Goal: Register for event/course: Sign up to attend an event or enroll in a course

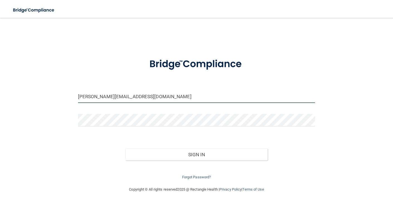
type input "[PERSON_NAME][EMAIL_ADDRESS][DOMAIN_NAME]"
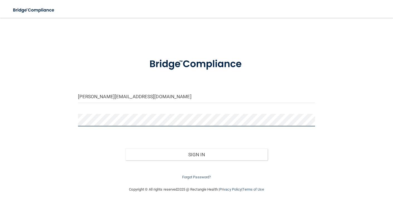
click at [196, 153] on button "Sign In" at bounding box center [196, 154] width 142 height 12
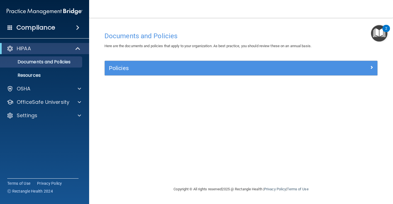
click at [77, 49] on span at bounding box center [78, 48] width 5 height 7
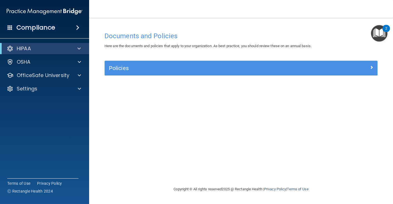
click at [77, 49] on span at bounding box center [78, 48] width 3 height 7
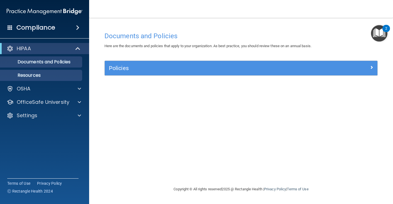
click at [36, 71] on link "Resources" at bounding box center [38, 75] width 88 height 11
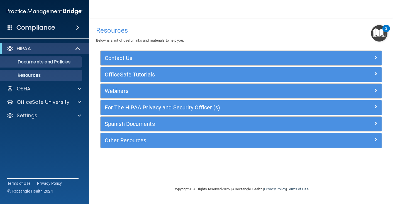
click at [52, 59] on p "Documents and Policies" at bounding box center [42, 62] width 76 height 6
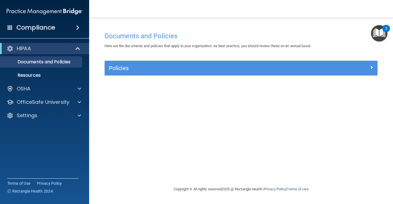
click at [119, 67] on h5 "Policies" at bounding box center [207, 68] width 196 height 6
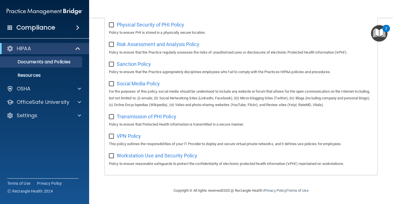
scroll to position [367, 0]
click at [46, 76] on p "Resources" at bounding box center [42, 75] width 76 height 6
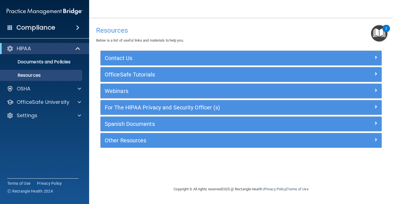
click at [127, 71] on h5 "OfficeSafe Tutorials" at bounding box center [206, 74] width 203 height 6
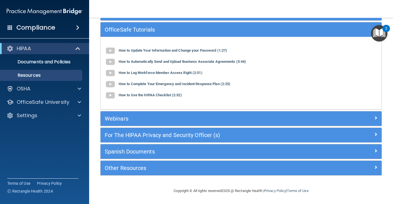
scroll to position [45, 0]
click at [171, 135] on h5 "For The HIPAA Privacy and Security Officer (s)" at bounding box center [206, 135] width 203 height 6
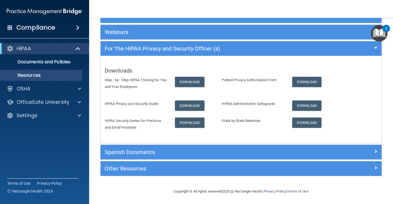
scroll to position [57, 0]
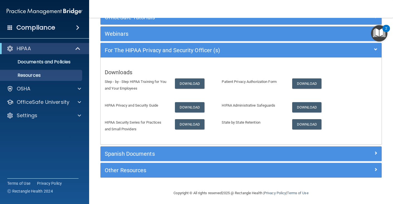
click at [43, 27] on h4 "Compliance" at bounding box center [35, 28] width 39 height 8
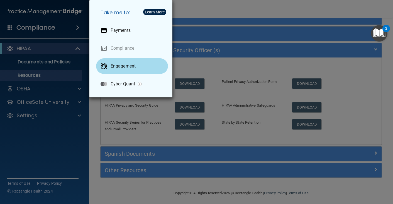
click at [118, 69] on div "Engagement" at bounding box center [132, 66] width 72 height 16
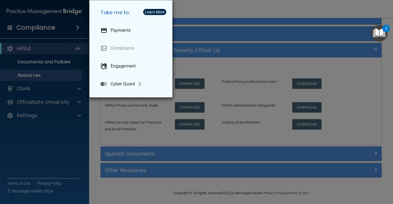
click at [268, 20] on div "Take me to: Payments Compliance Engagement Cyber Quant" at bounding box center [196, 102] width 393 height 204
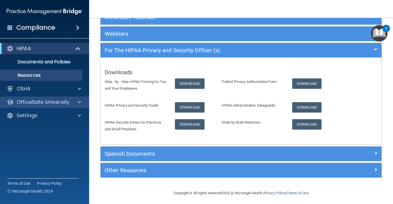
click at [47, 98] on div "OfficeSafe University" at bounding box center [44, 101] width 89 height 11
click at [80, 103] on span at bounding box center [79, 102] width 3 height 7
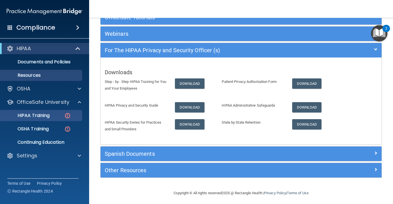
click at [47, 114] on p "HIPAA Training" at bounding box center [27, 116] width 46 height 6
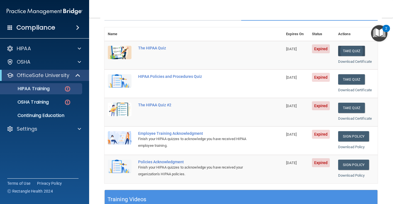
click at [347, 48] on button "Take Quiz" at bounding box center [351, 51] width 27 height 10
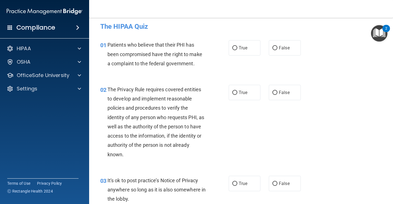
scroll to position [8, 0]
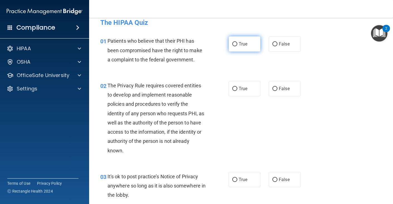
click at [233, 42] on input "True" at bounding box center [234, 44] width 5 height 4
radio input "true"
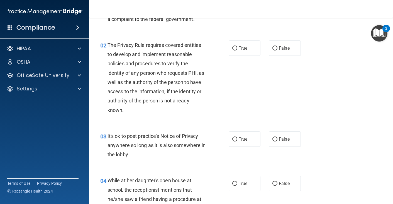
scroll to position [50, 0]
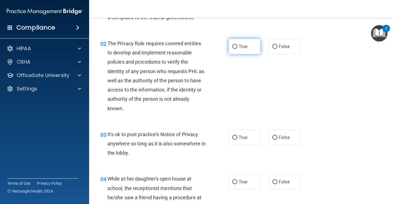
click at [236, 46] on input "True" at bounding box center [234, 47] width 5 height 4
radio input "true"
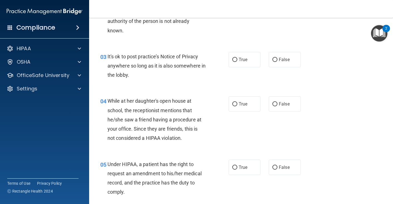
scroll to position [131, 0]
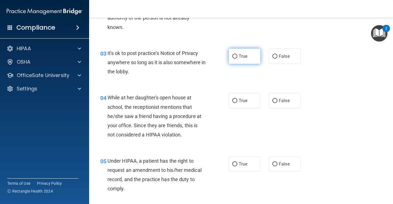
click at [237, 58] on label "True" at bounding box center [245, 55] width 32 height 15
click at [237, 58] on input "True" at bounding box center [234, 56] width 5 height 4
radio input "true"
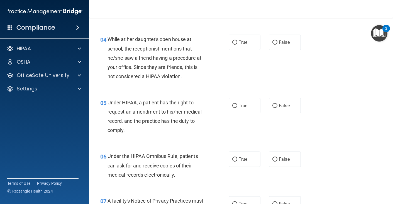
scroll to position [189, 0]
click at [280, 41] on span "False" at bounding box center [284, 42] width 11 height 5
click at [278, 41] on input "False" at bounding box center [275, 42] width 5 height 4
radio input "true"
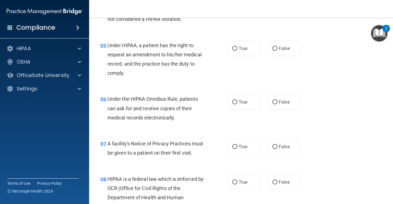
scroll to position [248, 0]
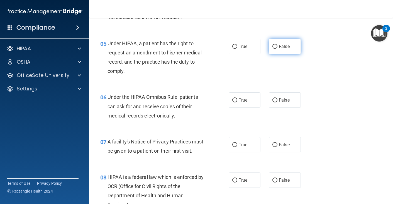
click at [277, 46] on input "False" at bounding box center [275, 47] width 5 height 4
radio input "true"
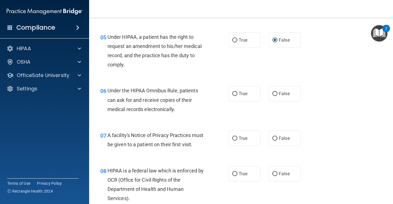
scroll to position [255, 0]
click at [104, 35] on span "05" at bounding box center [103, 36] width 6 height 7
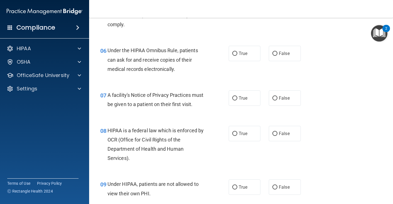
scroll to position [297, 0]
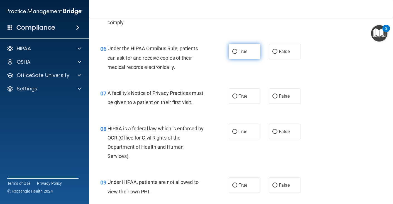
click at [242, 50] on span "True" at bounding box center [243, 51] width 9 height 5
click at [237, 50] on input "True" at bounding box center [234, 52] width 5 height 4
radio input "true"
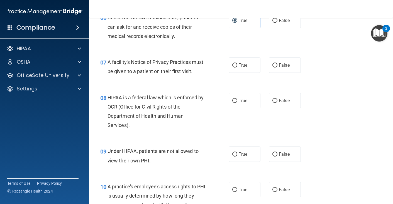
scroll to position [328, 0]
click at [240, 59] on label "True" at bounding box center [245, 64] width 32 height 15
click at [237, 63] on input "True" at bounding box center [234, 65] width 5 height 4
radio input "true"
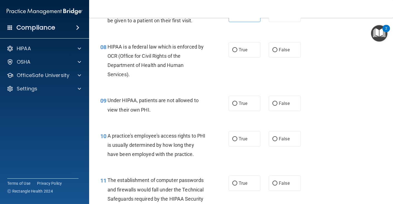
scroll to position [379, 0]
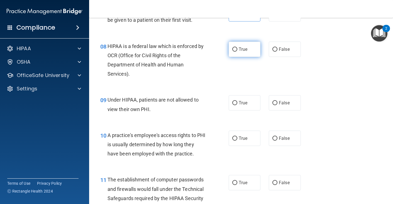
click at [245, 47] on span "True" at bounding box center [243, 49] width 9 height 5
click at [237, 47] on input "True" at bounding box center [234, 49] width 5 height 4
radio input "true"
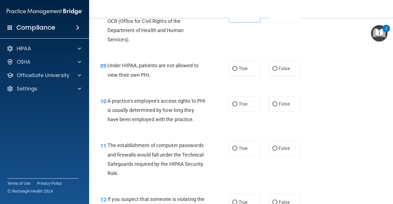
scroll to position [417, 0]
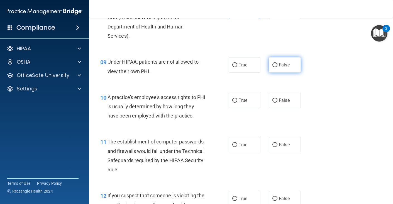
click at [275, 66] on label "False" at bounding box center [285, 64] width 32 height 15
click at [275, 66] on input "False" at bounding box center [275, 65] width 5 height 4
radio input "true"
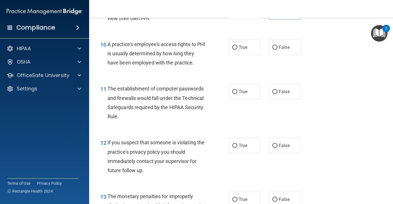
scroll to position [474, 0]
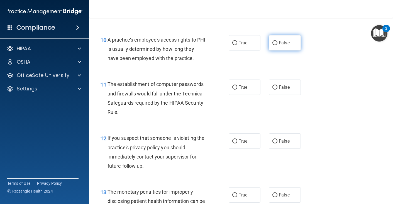
click at [278, 39] on label "False" at bounding box center [285, 42] width 32 height 15
click at [278, 41] on input "False" at bounding box center [275, 43] width 5 height 4
radio input "true"
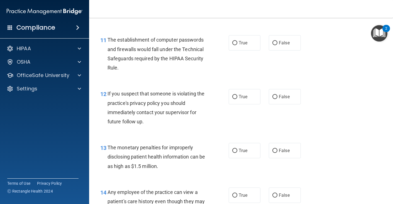
scroll to position [519, 0]
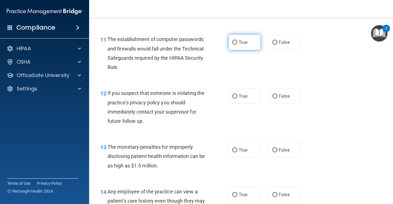
click at [249, 41] on label "True" at bounding box center [245, 42] width 32 height 15
click at [237, 41] on input "True" at bounding box center [234, 42] width 5 height 4
radio input "true"
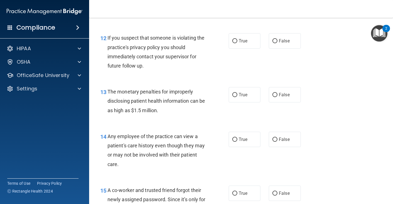
scroll to position [575, 0]
click at [245, 38] on span "True" at bounding box center [243, 40] width 9 height 5
click at [237, 38] on input "True" at bounding box center [234, 40] width 5 height 4
radio input "true"
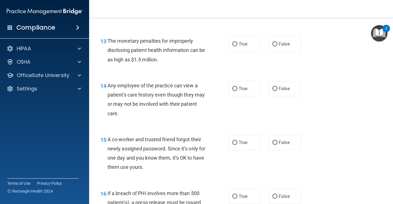
scroll to position [626, 0]
click at [239, 43] on label "True" at bounding box center [245, 43] width 32 height 15
click at [237, 43] on input "True" at bounding box center [234, 44] width 5 height 4
radio input "true"
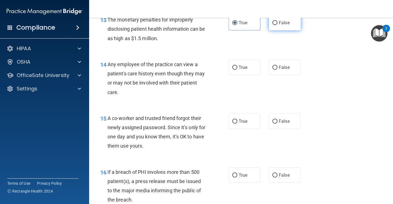
click at [271, 23] on label "False" at bounding box center [285, 22] width 32 height 15
click at [273, 23] on input "False" at bounding box center [275, 23] width 5 height 4
radio input "true"
radio input "false"
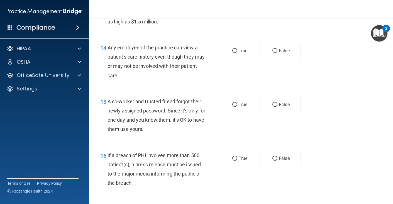
scroll to position [665, 0]
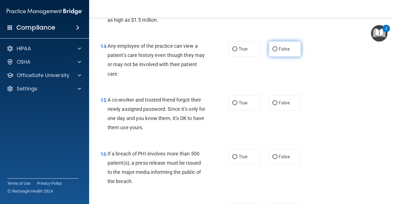
click at [280, 49] on label "False" at bounding box center [285, 48] width 32 height 15
click at [278, 49] on input "False" at bounding box center [275, 49] width 5 height 4
radio input "true"
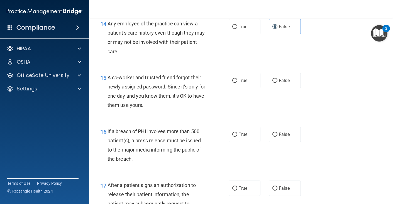
scroll to position [687, 0]
click at [284, 77] on span "False" at bounding box center [284, 79] width 11 height 5
click at [278, 78] on input "False" at bounding box center [275, 80] width 5 height 4
radio input "true"
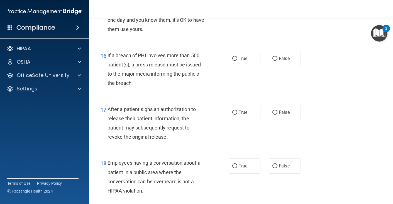
scroll to position [764, 0]
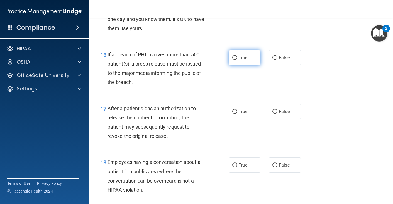
click at [253, 52] on label "True" at bounding box center [245, 57] width 32 height 15
click at [237, 56] on input "True" at bounding box center [234, 58] width 5 height 4
radio input "true"
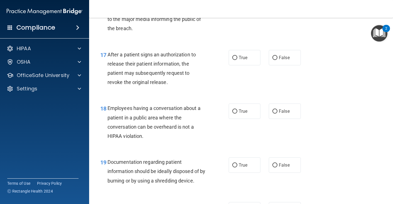
scroll to position [815, 0]
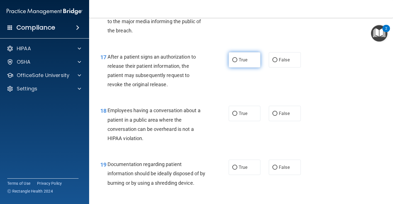
click at [239, 52] on label "True" at bounding box center [245, 59] width 32 height 15
click at [237, 58] on input "True" at bounding box center [234, 60] width 5 height 4
radio input "true"
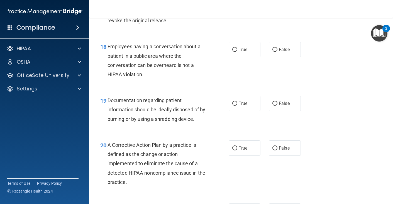
scroll to position [880, 0]
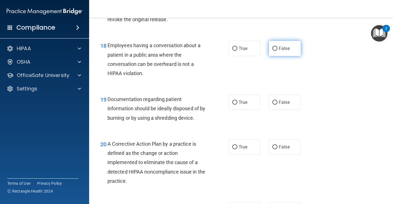
click at [283, 46] on span "False" at bounding box center [284, 48] width 11 height 5
click at [278, 47] on input "False" at bounding box center [275, 49] width 5 height 4
radio input "true"
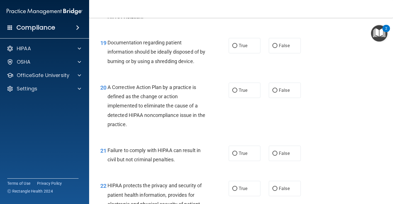
scroll to position [938, 0]
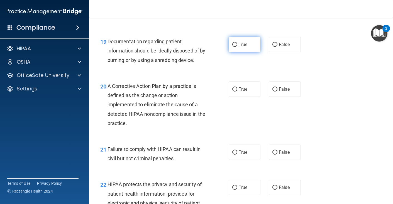
click at [237, 43] on label "True" at bounding box center [245, 44] width 32 height 15
click at [237, 43] on input "True" at bounding box center [234, 45] width 5 height 4
radio input "true"
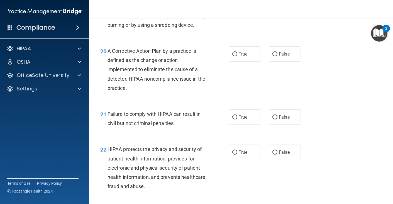
scroll to position [974, 0]
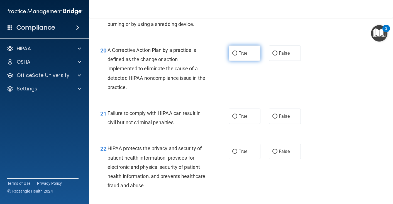
click at [242, 52] on label "True" at bounding box center [245, 52] width 32 height 15
click at [237, 52] on input "True" at bounding box center [234, 53] width 5 height 4
radio input "true"
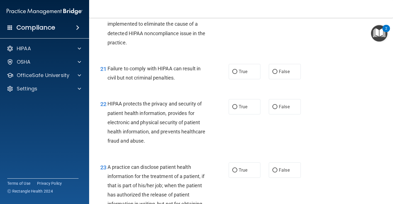
scroll to position [1019, 0]
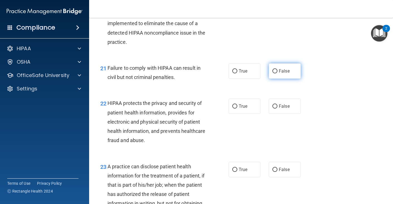
click at [276, 69] on input "False" at bounding box center [275, 71] width 5 height 4
radio input "true"
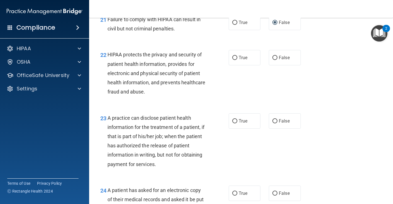
scroll to position [1075, 0]
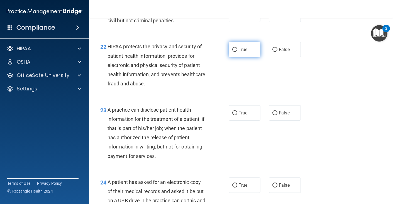
click at [246, 47] on span "True" at bounding box center [243, 49] width 9 height 5
click at [237, 48] on input "True" at bounding box center [234, 50] width 5 height 4
radio input "true"
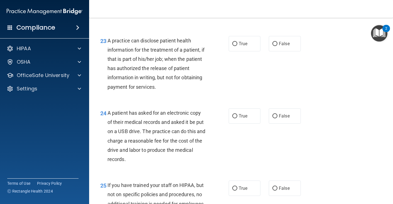
scroll to position [1145, 0]
click at [233, 42] on input "True" at bounding box center [234, 44] width 5 height 4
radio input "true"
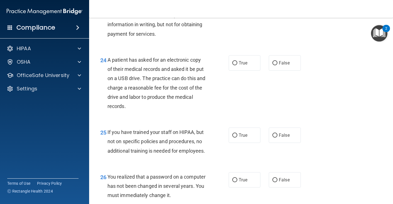
scroll to position [1198, 0]
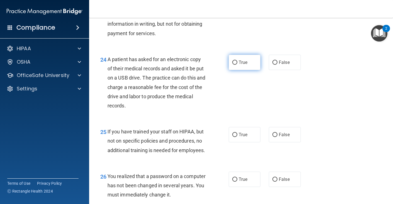
click at [242, 60] on span "True" at bounding box center [243, 62] width 9 height 5
click at [237, 60] on input "True" at bounding box center [234, 62] width 5 height 4
radio input "true"
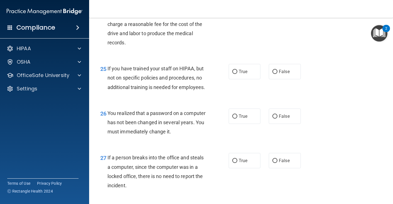
scroll to position [1265, 0]
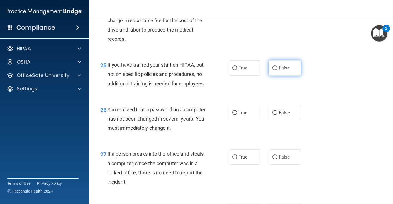
click at [276, 65] on label "False" at bounding box center [285, 67] width 32 height 15
click at [276, 66] on input "False" at bounding box center [275, 68] width 5 height 4
radio input "true"
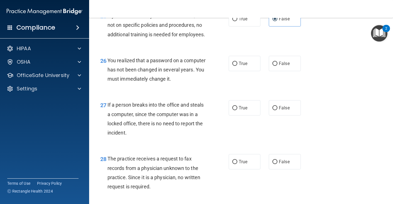
scroll to position [1315, 0]
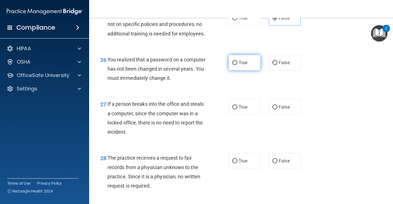
click at [242, 60] on span "True" at bounding box center [243, 62] width 9 height 5
click at [237, 61] on input "True" at bounding box center [234, 63] width 5 height 4
radio input "true"
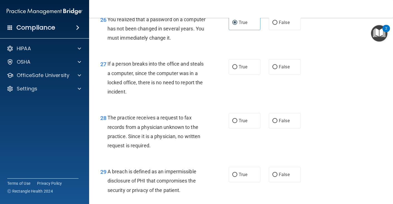
scroll to position [1365, 0]
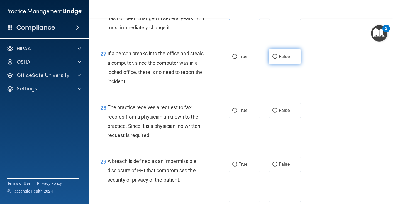
click at [275, 54] on label "False" at bounding box center [285, 56] width 32 height 15
click at [275, 55] on input "False" at bounding box center [275, 57] width 5 height 4
radio input "true"
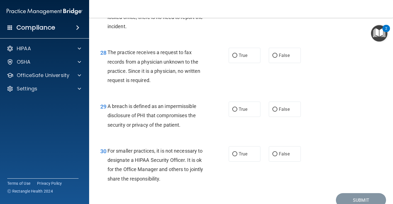
scroll to position [1420, 0]
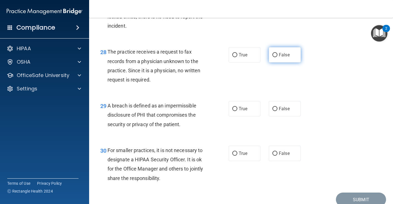
click at [280, 52] on label "False" at bounding box center [285, 54] width 32 height 15
click at [278, 53] on input "False" at bounding box center [275, 55] width 5 height 4
radio input "true"
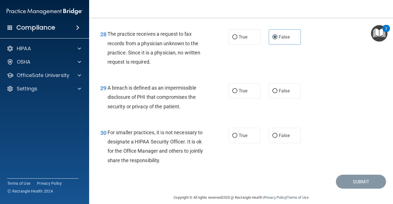
scroll to position [1438, 0]
click at [240, 88] on span "True" at bounding box center [243, 90] width 9 height 5
click at [237, 89] on input "True" at bounding box center [234, 91] width 5 height 4
radio input "true"
click at [241, 133] on span "True" at bounding box center [243, 135] width 9 height 5
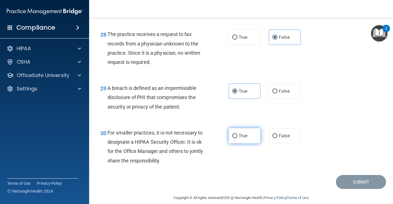
click at [237, 134] on input "True" at bounding box center [234, 136] width 5 height 4
radio input "true"
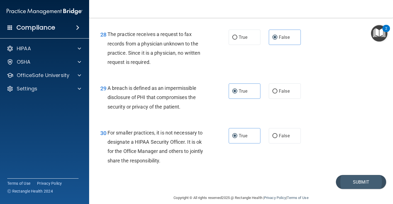
click at [350, 175] on button "Submit" at bounding box center [361, 182] width 50 height 14
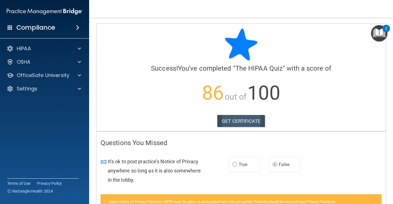
click at [242, 118] on link "GET CERTIFICATE" at bounding box center [241, 121] width 48 height 12
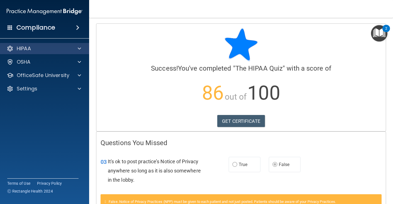
click at [76, 47] on div at bounding box center [79, 48] width 14 height 7
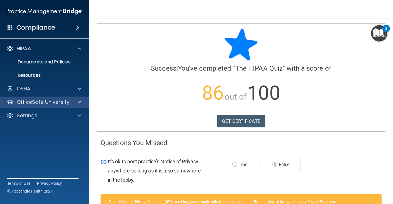
click at [63, 101] on p "OfficeSafe University" at bounding box center [43, 102] width 53 height 7
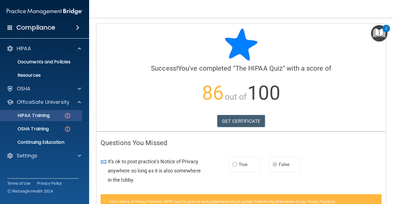
click at [60, 113] on div "HIPAA Training" at bounding box center [42, 116] width 76 height 6
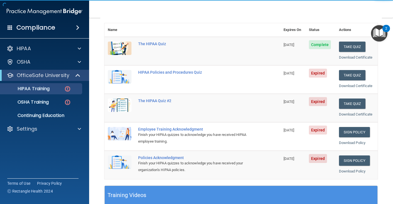
scroll to position [62, 0]
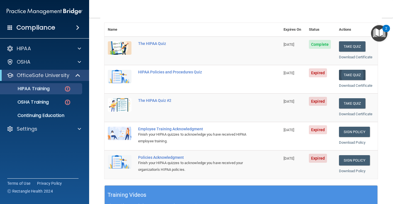
click at [354, 71] on button "Take Quiz" at bounding box center [352, 75] width 27 height 10
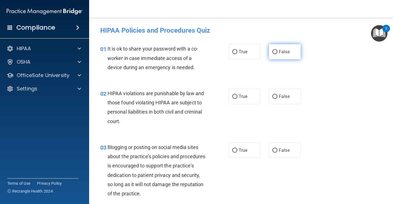
click at [275, 50] on input "False" at bounding box center [275, 52] width 5 height 4
radio input "true"
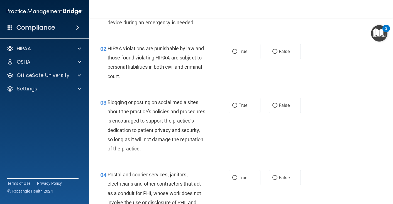
scroll to position [45, 0]
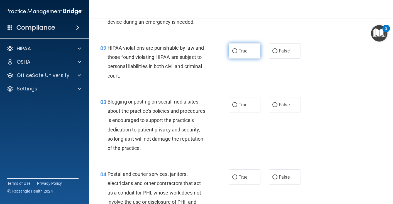
click at [234, 47] on label "True" at bounding box center [245, 50] width 32 height 15
click at [234, 49] on input "True" at bounding box center [234, 51] width 5 height 4
radio input "true"
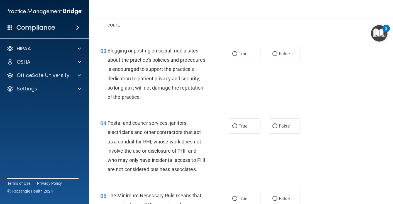
scroll to position [97, 0]
click at [237, 124] on input "True" at bounding box center [234, 126] width 5 height 4
radio input "true"
click at [279, 51] on span "False" at bounding box center [284, 53] width 11 height 5
click at [278, 52] on input "False" at bounding box center [275, 54] width 5 height 4
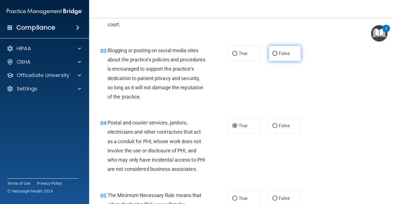
radio input "true"
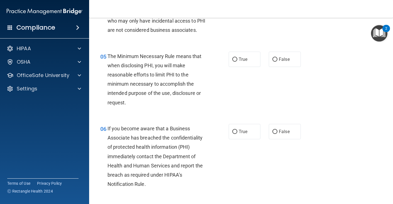
scroll to position [237, 0]
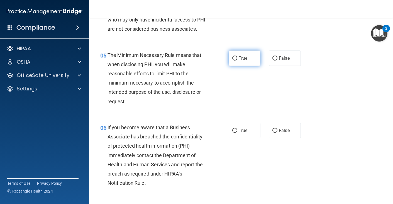
click at [237, 60] on input "True" at bounding box center [234, 58] width 5 height 4
radio input "true"
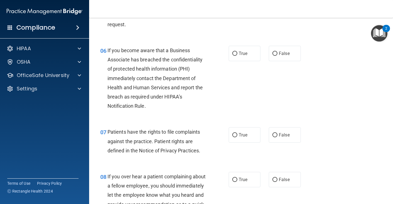
scroll to position [314, 0]
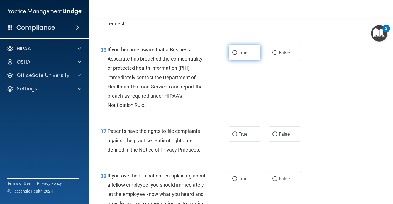
click at [234, 55] on input "True" at bounding box center [234, 53] width 5 height 4
radio input "true"
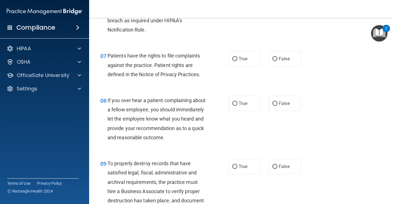
scroll to position [392, 0]
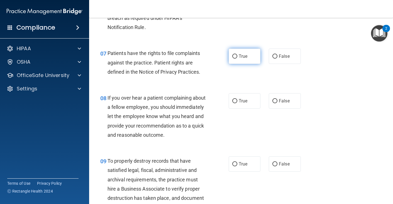
click at [242, 59] on span "True" at bounding box center [243, 56] width 9 height 5
click at [237, 59] on input "True" at bounding box center [234, 56] width 5 height 4
radio input "true"
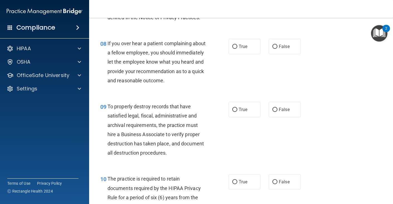
scroll to position [449, 0]
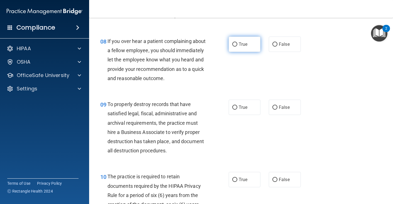
click at [239, 47] on span "True" at bounding box center [243, 44] width 9 height 5
click at [237, 47] on input "True" at bounding box center [234, 44] width 5 height 4
radio input "true"
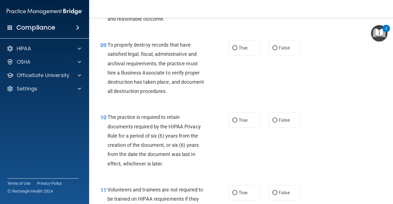
scroll to position [509, 0]
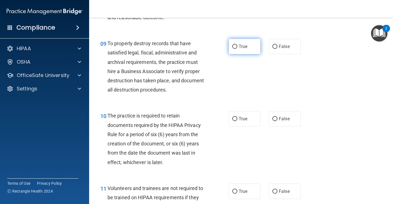
click at [234, 49] on input "True" at bounding box center [234, 47] width 5 height 4
radio input "true"
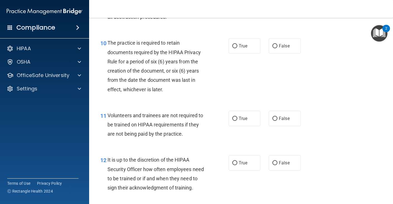
scroll to position [583, 0]
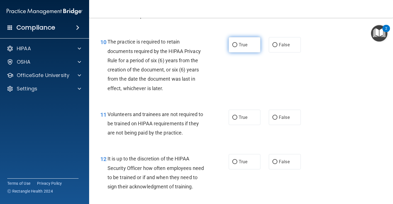
click at [236, 47] on input "True" at bounding box center [234, 45] width 5 height 4
radio input "true"
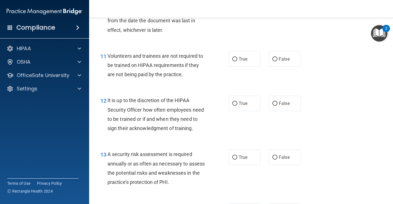
scroll to position [642, 0]
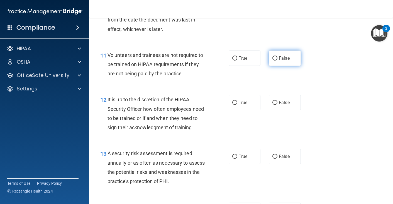
click at [271, 66] on label "False" at bounding box center [285, 57] width 32 height 15
click at [273, 60] on input "False" at bounding box center [275, 58] width 5 height 4
radio input "true"
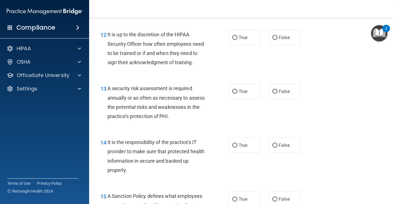
scroll to position [708, 0]
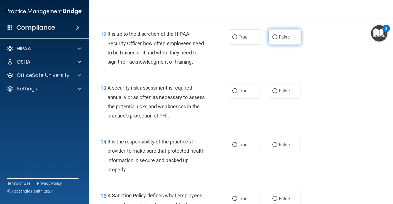
click at [277, 45] on label "False" at bounding box center [285, 36] width 32 height 15
click at [277, 39] on input "False" at bounding box center [275, 37] width 5 height 4
radio input "true"
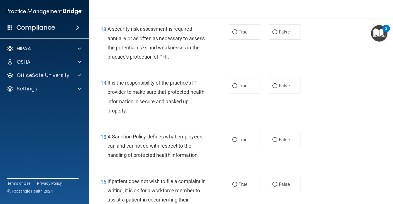
scroll to position [767, 0]
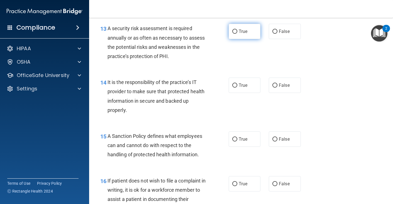
click at [241, 39] on label "True" at bounding box center [245, 31] width 32 height 15
click at [237, 34] on input "True" at bounding box center [234, 32] width 5 height 4
radio input "true"
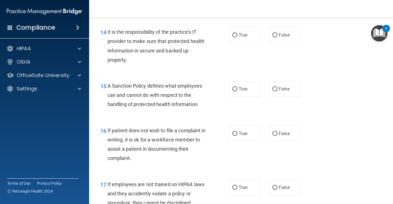
scroll to position [820, 0]
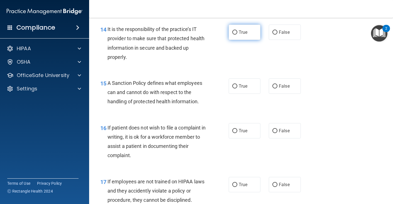
click at [241, 40] on label "True" at bounding box center [245, 32] width 32 height 15
click at [237, 35] on input "True" at bounding box center [234, 32] width 5 height 4
radio input "true"
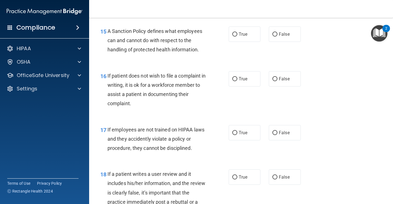
scroll to position [872, 0]
click at [235, 42] on label "True" at bounding box center [245, 33] width 32 height 15
click at [235, 36] on input "True" at bounding box center [234, 34] width 5 height 4
radio input "true"
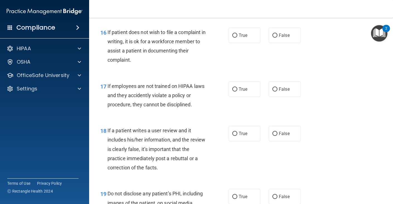
scroll to position [916, 0]
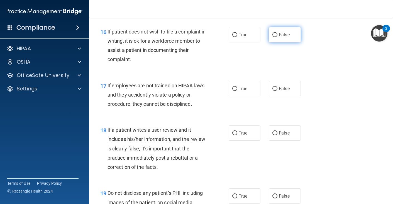
click at [278, 42] on label "False" at bounding box center [285, 34] width 32 height 15
click at [278, 37] on input "False" at bounding box center [275, 35] width 5 height 4
radio input "true"
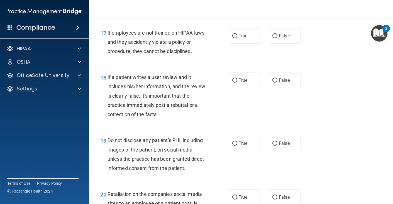
scroll to position [974, 0]
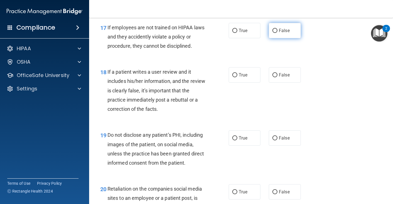
click at [280, 33] on span "False" at bounding box center [284, 30] width 11 height 5
click at [278, 33] on input "False" at bounding box center [275, 31] width 5 height 4
radio input "true"
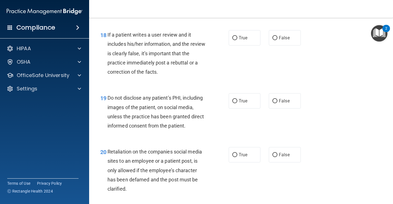
scroll to position [1012, 0]
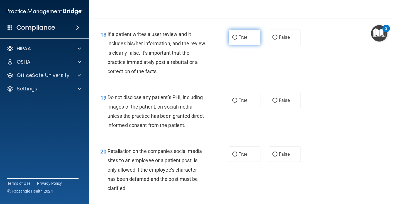
click at [239, 40] on span "True" at bounding box center [243, 37] width 9 height 5
click at [237, 40] on input "True" at bounding box center [234, 37] width 5 height 4
radio input "true"
click at [280, 40] on span "False" at bounding box center [284, 37] width 11 height 5
click at [278, 40] on input "False" at bounding box center [275, 37] width 5 height 4
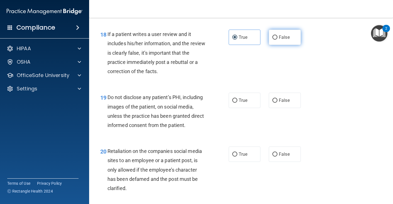
radio input "true"
radio input "false"
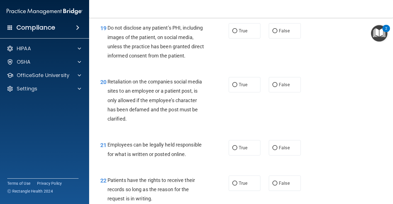
scroll to position [1082, 0]
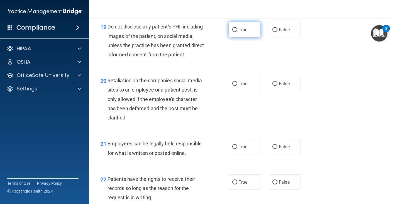
click at [243, 37] on label "True" at bounding box center [245, 29] width 32 height 15
click at [237, 32] on input "True" at bounding box center [234, 30] width 5 height 4
radio input "true"
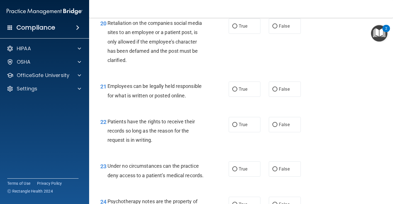
scroll to position [1141, 0]
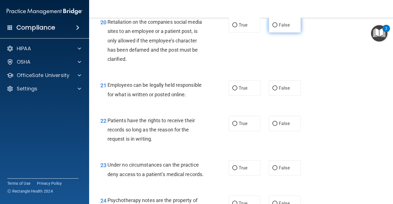
click at [281, 33] on label "False" at bounding box center [285, 24] width 32 height 15
click at [278, 27] on input "False" at bounding box center [275, 25] width 5 height 4
radio input "true"
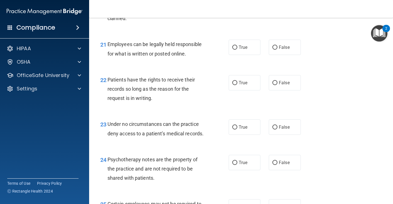
scroll to position [1183, 0]
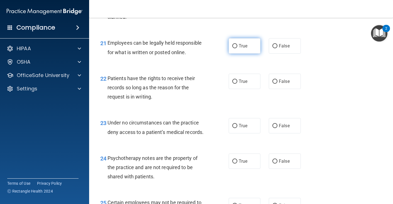
click at [234, 54] on label "True" at bounding box center [245, 45] width 32 height 15
click at [234, 48] on input "True" at bounding box center [234, 46] width 5 height 4
radio input "true"
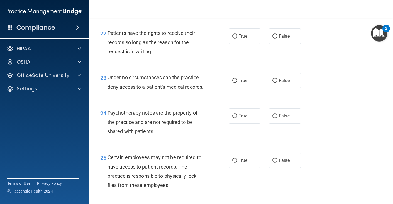
scroll to position [1225, 0]
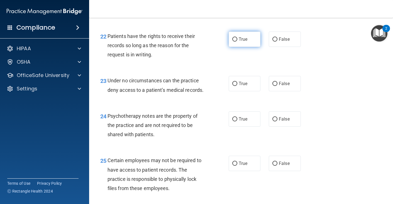
click at [244, 47] on label "True" at bounding box center [245, 38] width 32 height 15
click at [237, 42] on input "True" at bounding box center [234, 39] width 5 height 4
radio input "true"
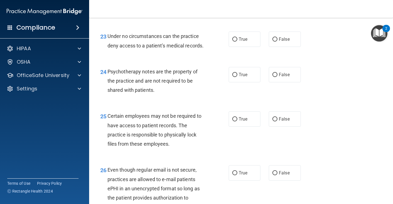
scroll to position [1271, 0]
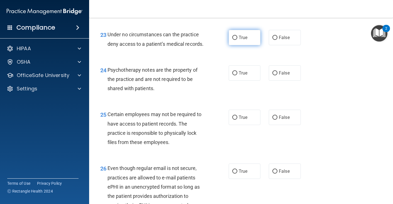
click at [245, 40] on span "True" at bounding box center [243, 37] width 9 height 5
click at [237, 40] on input "True" at bounding box center [234, 38] width 5 height 4
radio input "true"
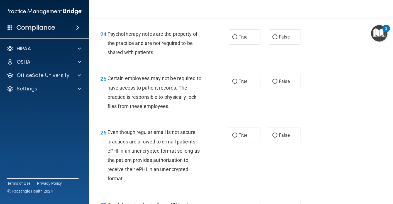
scroll to position [1308, 0]
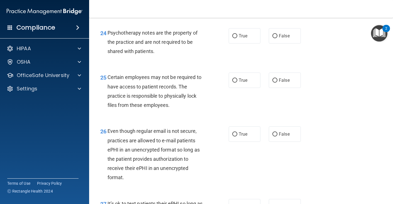
click at [269, 43] on div "True False" at bounding box center [267, 35] width 77 height 15
click at [275, 38] on input "False" at bounding box center [275, 36] width 5 height 4
radio input "true"
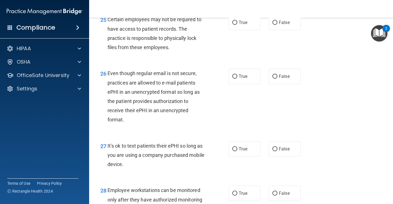
scroll to position [1366, 0]
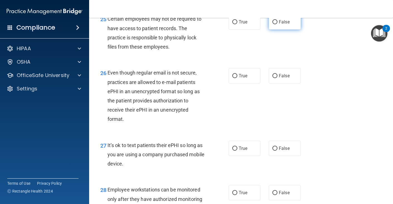
click at [281, 25] on span "False" at bounding box center [284, 21] width 11 height 5
click at [278, 24] on input "False" at bounding box center [275, 22] width 5 height 4
radio input "true"
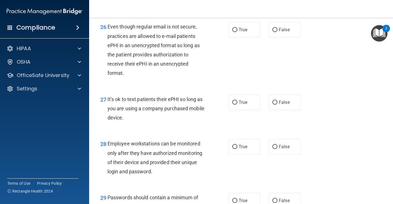
scroll to position [1412, 0]
click at [278, 37] on label "False" at bounding box center [285, 29] width 32 height 15
click at [278, 32] on input "False" at bounding box center [275, 30] width 5 height 4
radio input "true"
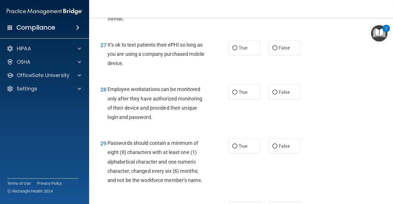
scroll to position [1467, 0]
click at [238, 55] on label "True" at bounding box center [245, 47] width 32 height 15
click at [237, 50] on input "True" at bounding box center [234, 48] width 5 height 4
radio input "true"
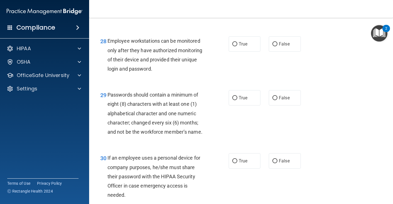
scroll to position [1519, 0]
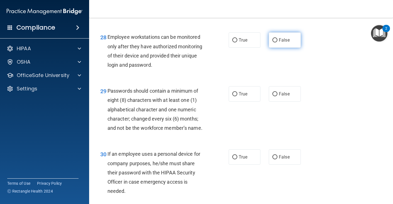
click at [277, 42] on input "False" at bounding box center [275, 40] width 5 height 4
radio input "true"
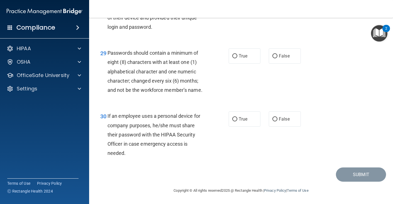
scroll to position [1567, 0]
click at [247, 54] on span "True" at bounding box center [243, 55] width 9 height 5
click at [237, 54] on input "True" at bounding box center [234, 56] width 5 height 4
radio input "true"
click at [240, 119] on span "True" at bounding box center [243, 118] width 9 height 5
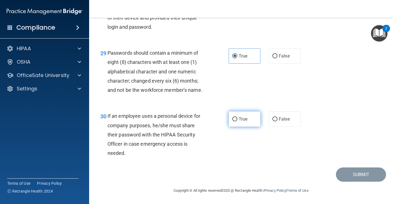
click at [237, 119] on input "True" at bounding box center [234, 119] width 5 height 4
radio input "true"
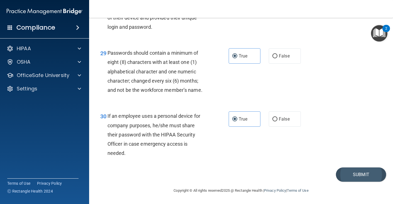
click at [352, 173] on button "Submit" at bounding box center [361, 174] width 50 height 14
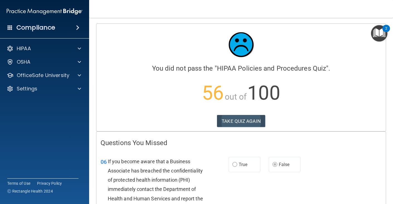
click at [246, 121] on button "TAKE QUIZ AGAIN" at bounding box center [241, 121] width 48 height 12
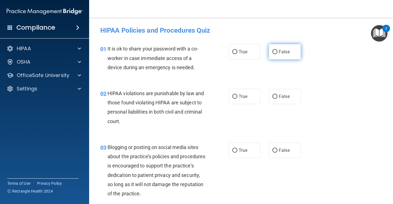
click at [274, 52] on input "False" at bounding box center [275, 52] width 5 height 4
radio input "true"
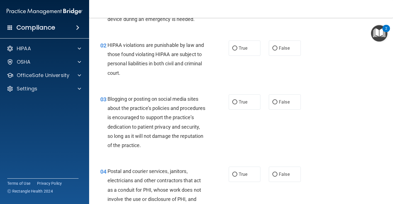
scroll to position [49, 0]
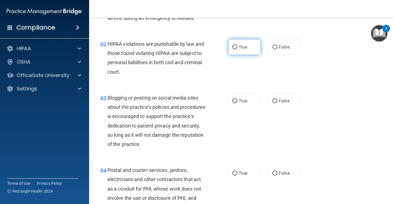
click at [235, 46] on input "True" at bounding box center [234, 47] width 5 height 4
radio input "true"
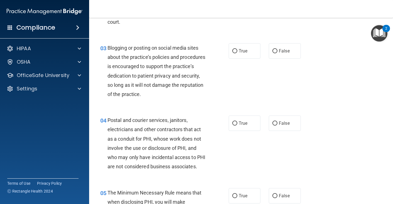
scroll to position [96, 0]
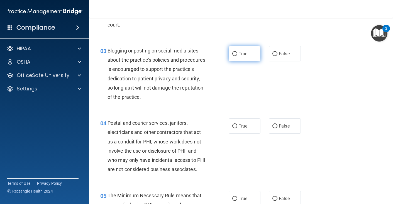
click at [234, 54] on input "True" at bounding box center [234, 54] width 5 height 4
radio input "true"
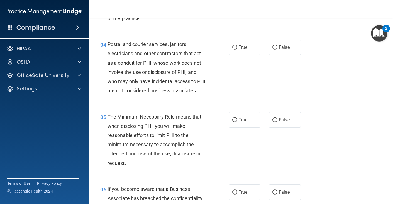
scroll to position [177, 0]
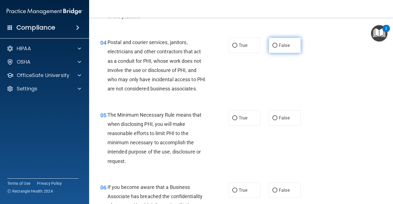
click at [282, 41] on label "False" at bounding box center [285, 45] width 32 height 15
click at [278, 43] on input "False" at bounding box center [275, 45] width 5 height 4
radio input "true"
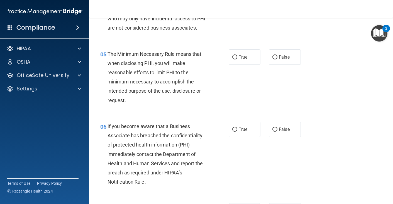
scroll to position [242, 0]
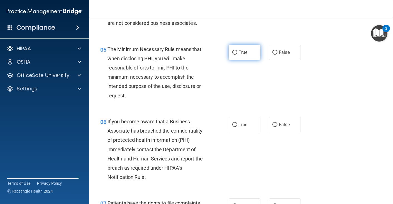
click at [235, 55] on input "True" at bounding box center [234, 52] width 5 height 4
radio input "true"
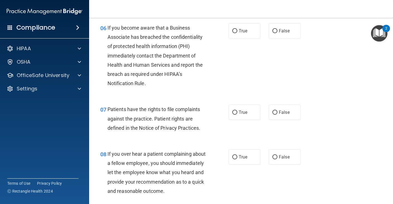
scroll to position [337, 0]
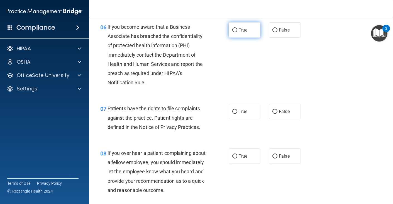
click at [234, 32] on input "True" at bounding box center [234, 30] width 5 height 4
radio input "true"
